Goal: Communication & Community: Answer question/provide support

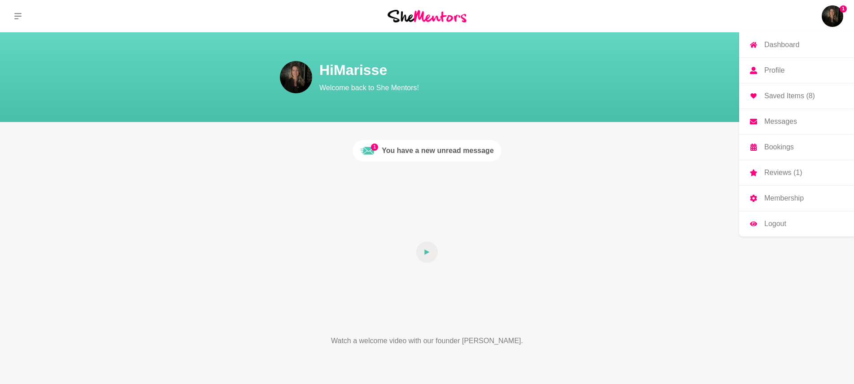
click at [795, 121] on p "Messages" at bounding box center [780, 121] width 33 height 7
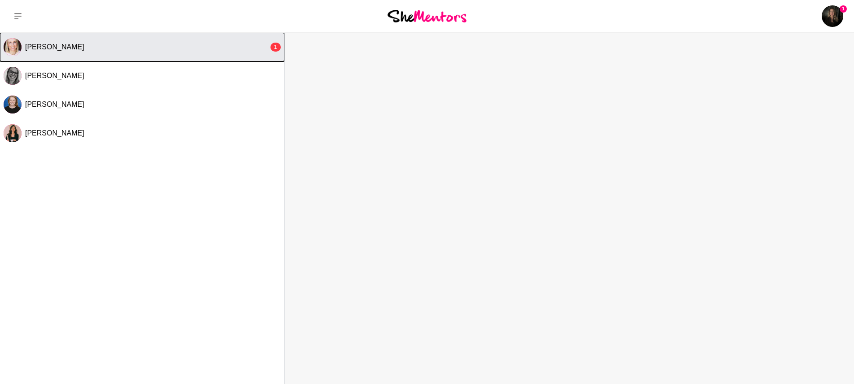
click at [220, 52] on button "[PERSON_NAME] 1" at bounding box center [142, 47] width 284 height 29
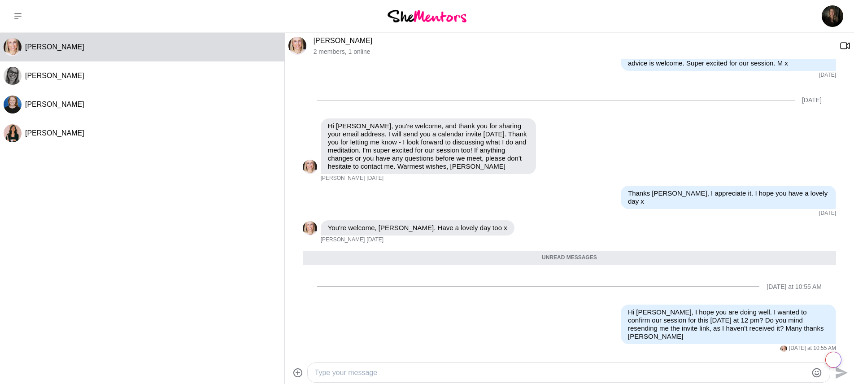
scroll to position [478, 0]
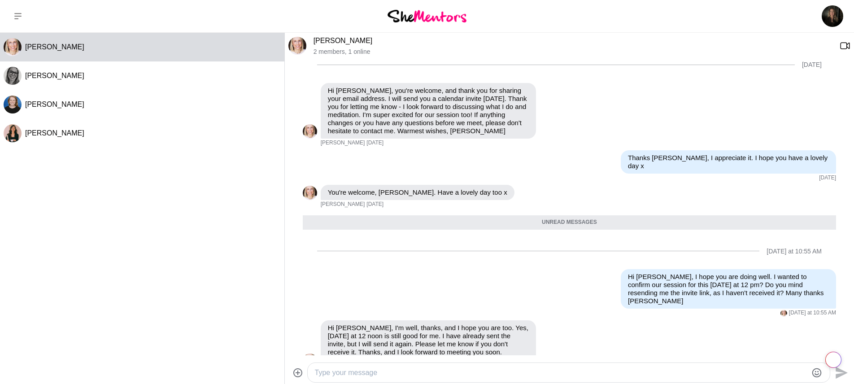
click at [354, 367] on textarea "Type your message" at bounding box center [561, 372] width 492 height 11
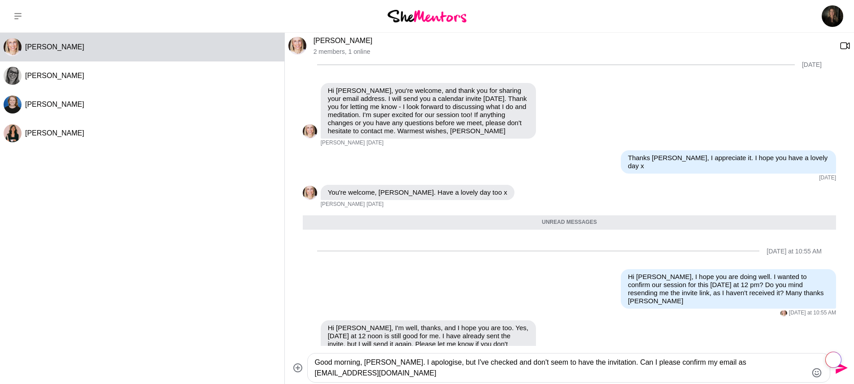
click at [440, 374] on textarea "Good morning, [PERSON_NAME]. I apologise, but I've checked and don't seem to ha…" at bounding box center [561, 368] width 492 height 22
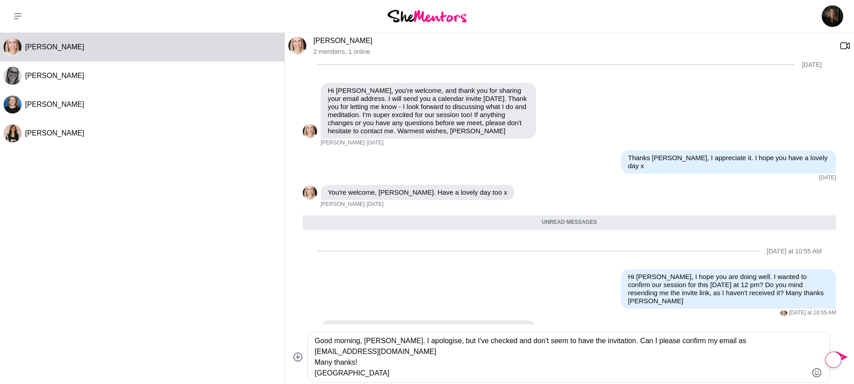
click at [479, 349] on textarea "Good morning, [PERSON_NAME]. I apologise, but I've checked and don't seem to ha…" at bounding box center [561, 356] width 492 height 43
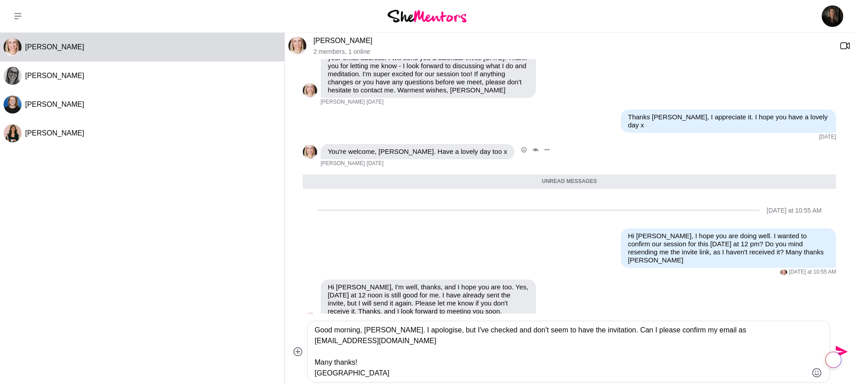
scroll to position [520, 0]
type textarea "Good morning, [PERSON_NAME]. I apologise, but I've checked and don't seem to ha…"
click at [840, 352] on div "Get summaries and key insights using AI Assistant powered by Adobe Acrobat" at bounding box center [839, 360] width 29 height 16
click at [841, 349] on icon "Send" at bounding box center [841, 352] width 12 height 12
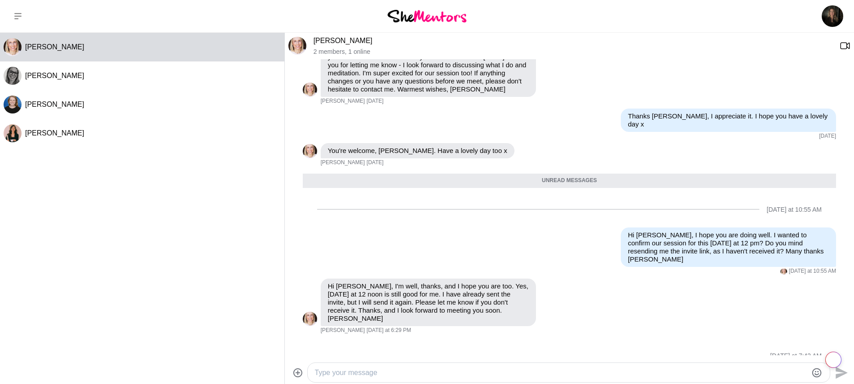
scroll to position [573, 0]
